Goal: Find specific fact: Find specific fact

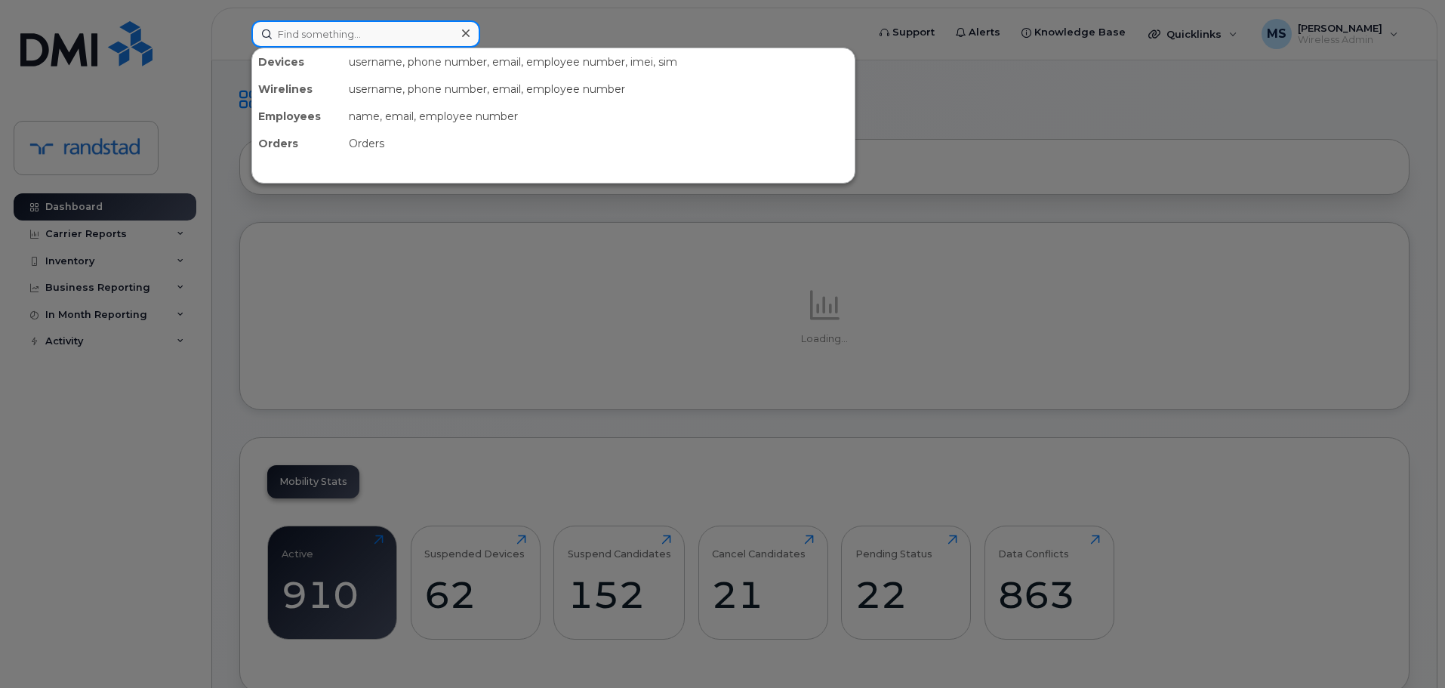
click at [276, 32] on input at bounding box center [365, 33] width 229 height 27
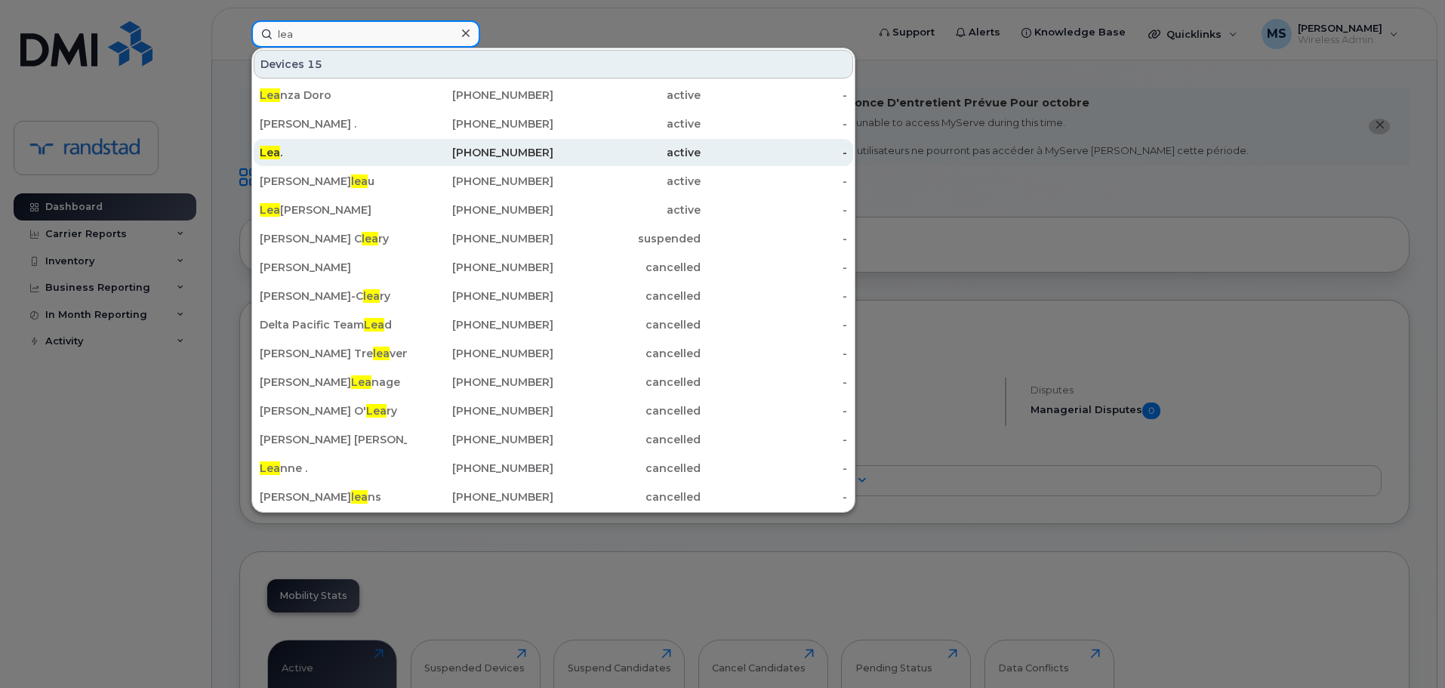
type input "lea"
click at [334, 143] on div "Lea ." at bounding box center [333, 152] width 147 height 27
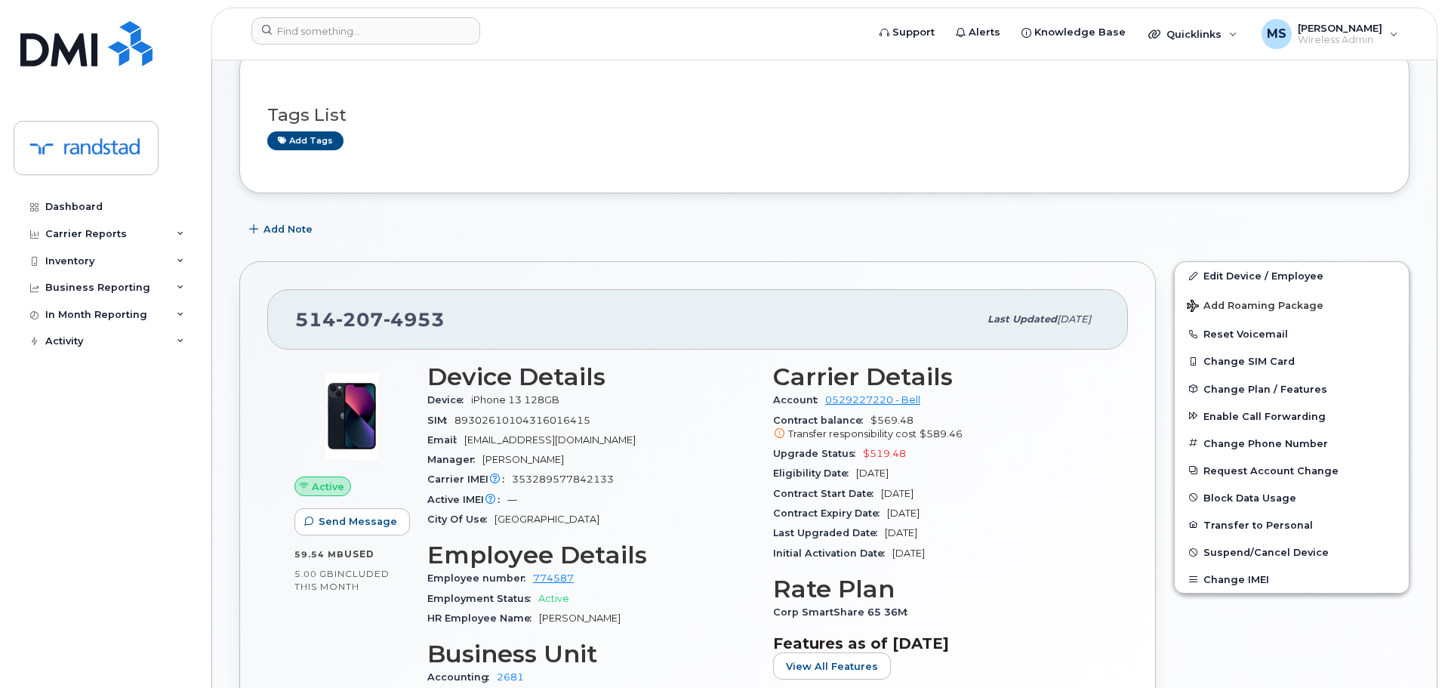
scroll to position [151, 0]
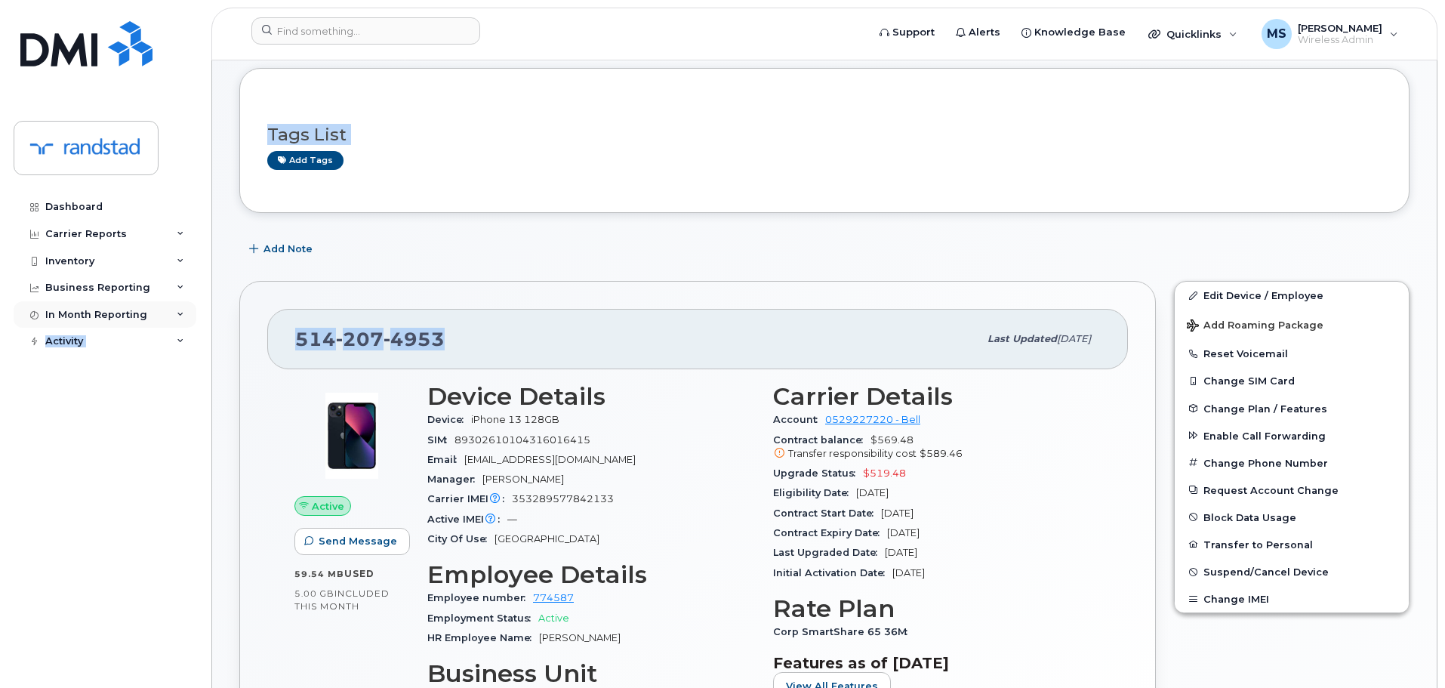
drag, startPoint x: 431, startPoint y: 333, endPoint x: 149, endPoint y: 310, distance: 283.2
click at [211, 310] on div "Support Alerts Knowledge Base Quicklinks Suspend / Cancel Device Change SIM Car…" at bounding box center [824, 698] width 1226 height 1579
copy div "Data Usage Data Pooling Data Blocks Activity Travel Requests Activity Log Chang…"
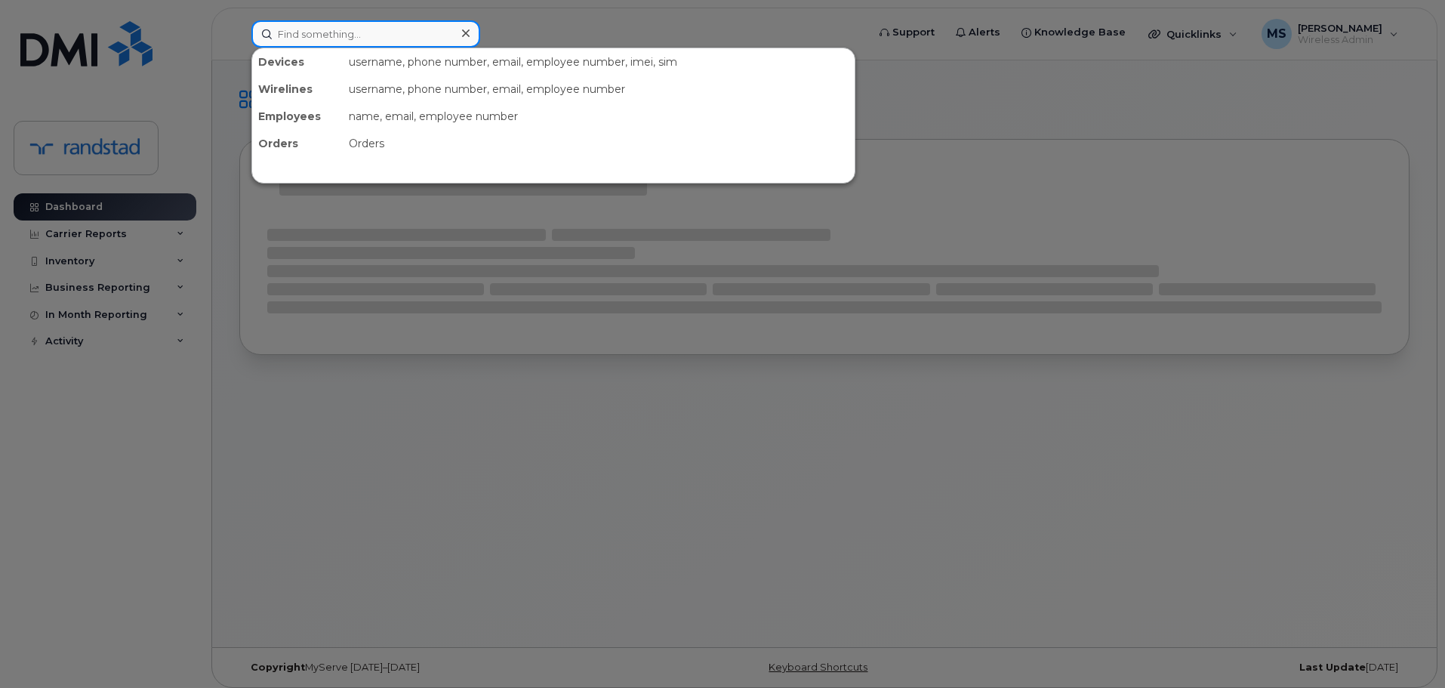
click at [319, 33] on input at bounding box center [365, 33] width 229 height 27
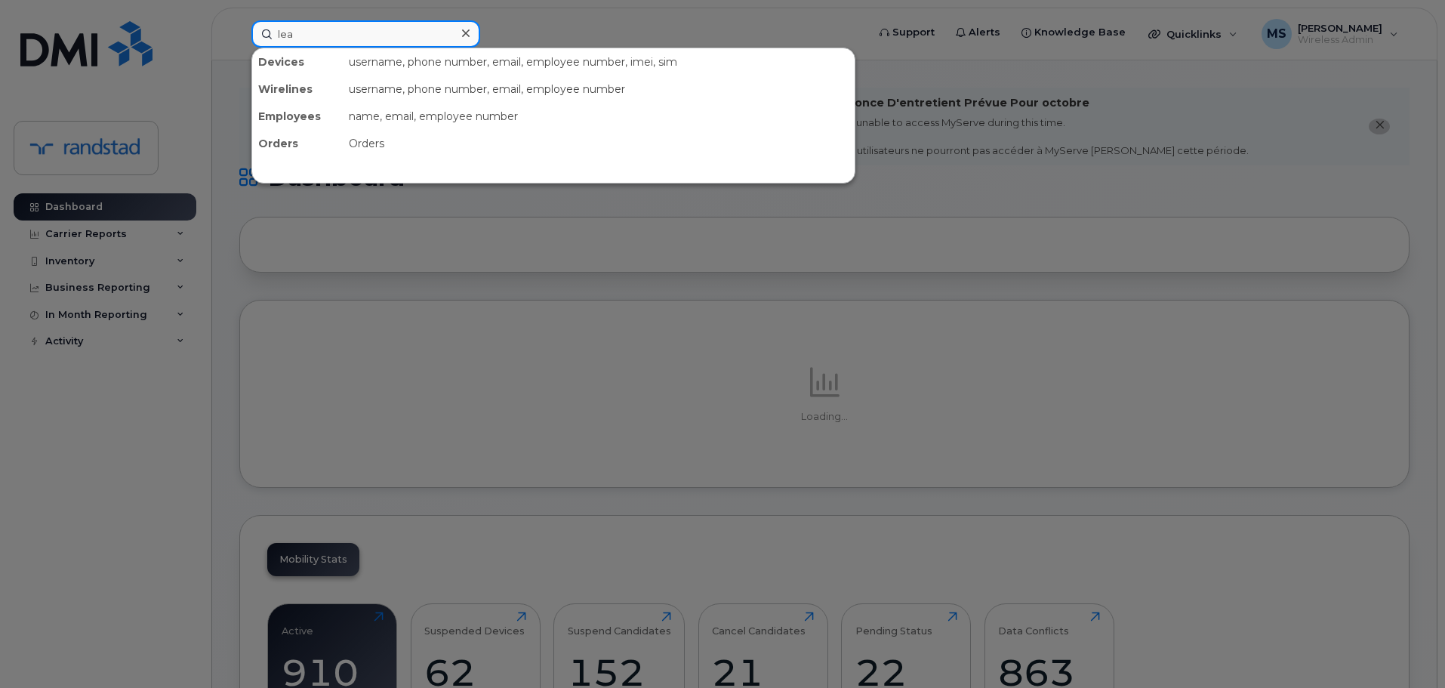
type input "lea"
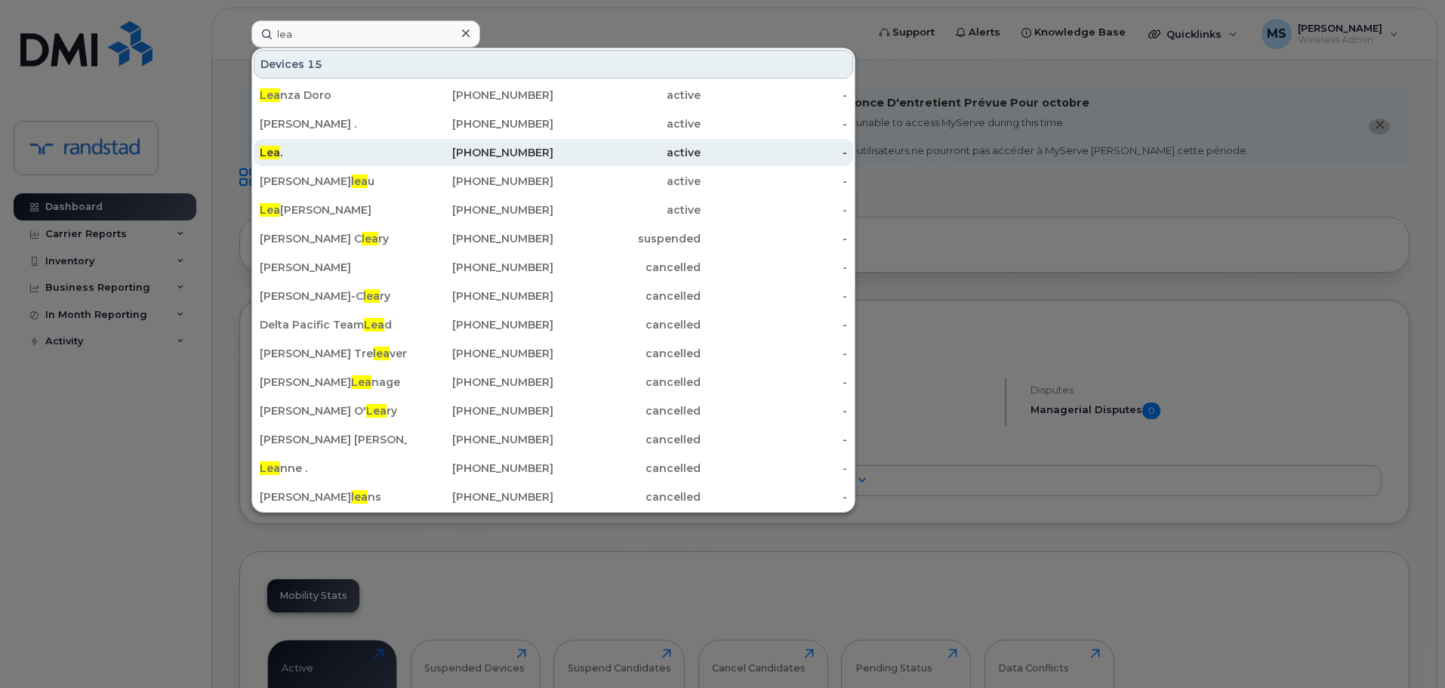
drag, startPoint x: 309, startPoint y: 153, endPoint x: 316, endPoint y: 152, distance: 7.6
click at [309, 153] on div "Lea ." at bounding box center [333, 152] width 147 height 15
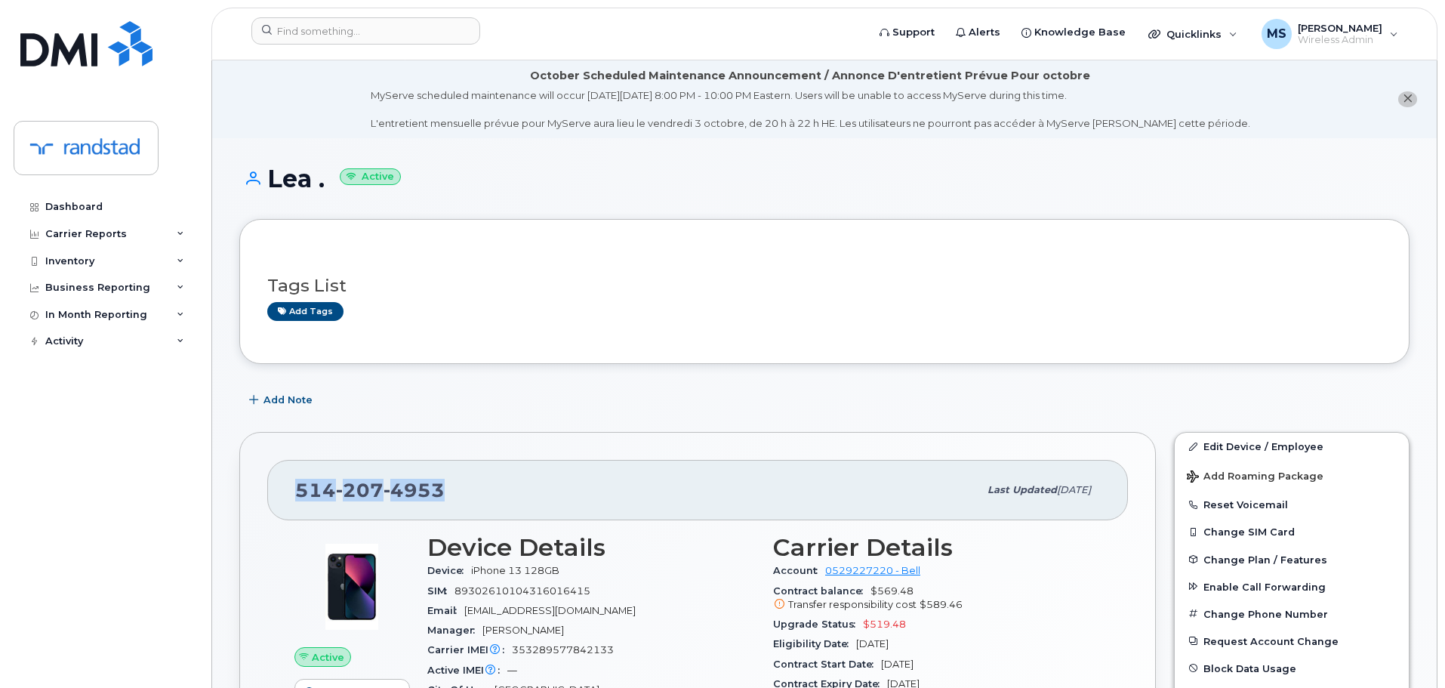
drag, startPoint x: 358, startPoint y: 485, endPoint x: 297, endPoint y: 491, distance: 60.7
click at [297, 491] on div "514 207 4953" at bounding box center [636, 490] width 683 height 32
copy span "514 207 4953"
